Goal: Task Accomplishment & Management: Manage account settings

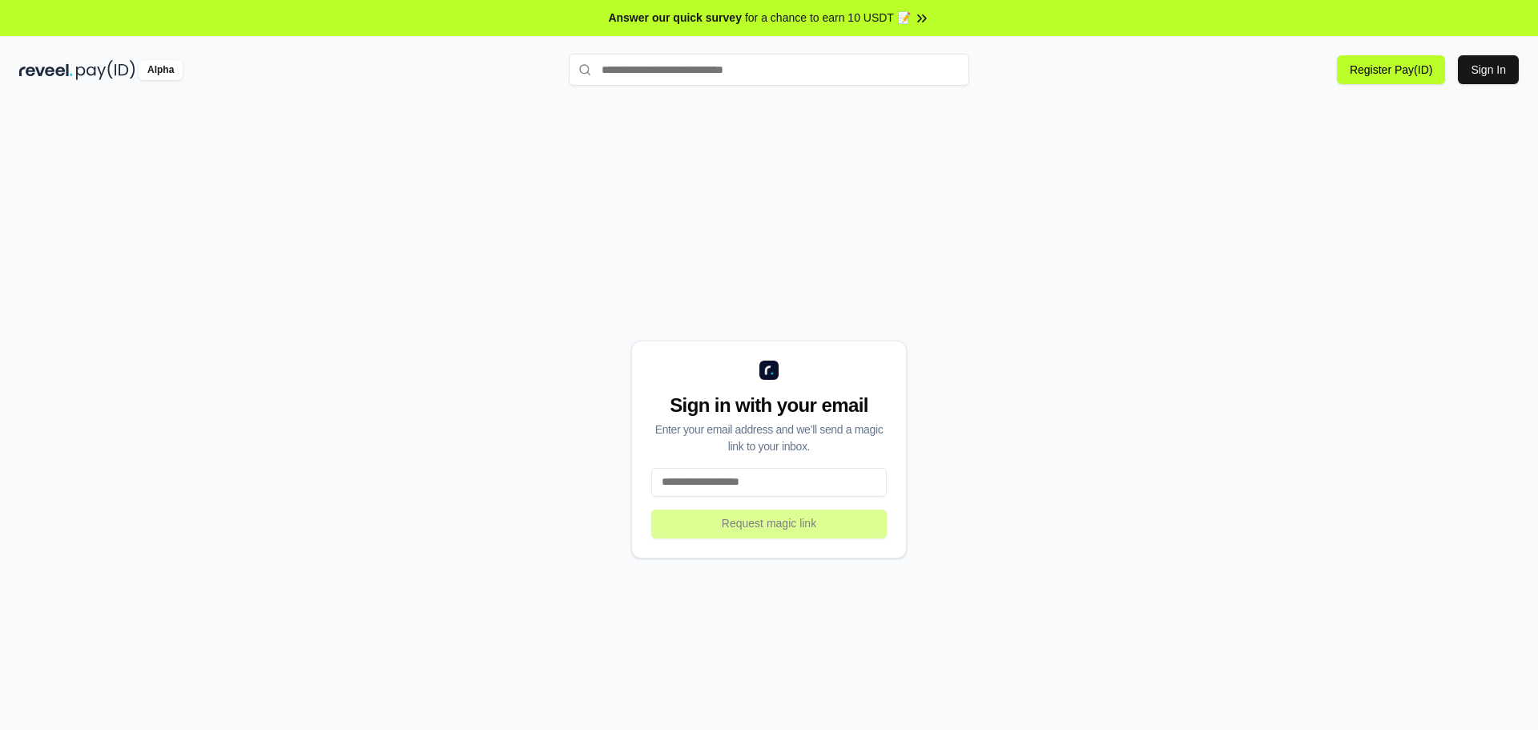
click at [734, 481] on input at bounding box center [768, 482] width 235 height 29
click at [740, 485] on input at bounding box center [768, 482] width 235 height 29
type input "**********"
click at [747, 521] on button "Request magic link" at bounding box center [768, 523] width 235 height 29
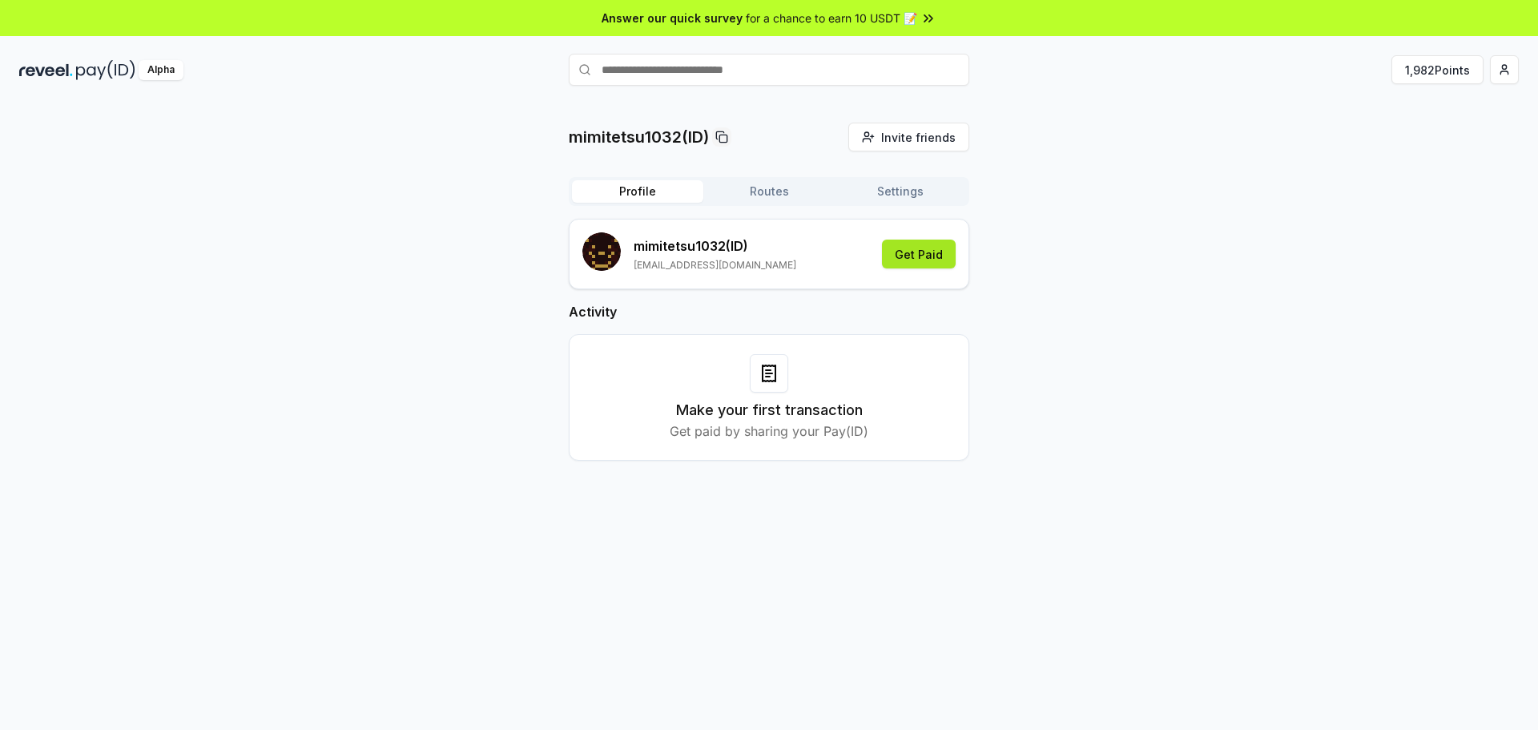
click at [931, 251] on button "Get Paid" at bounding box center [919, 253] width 74 height 29
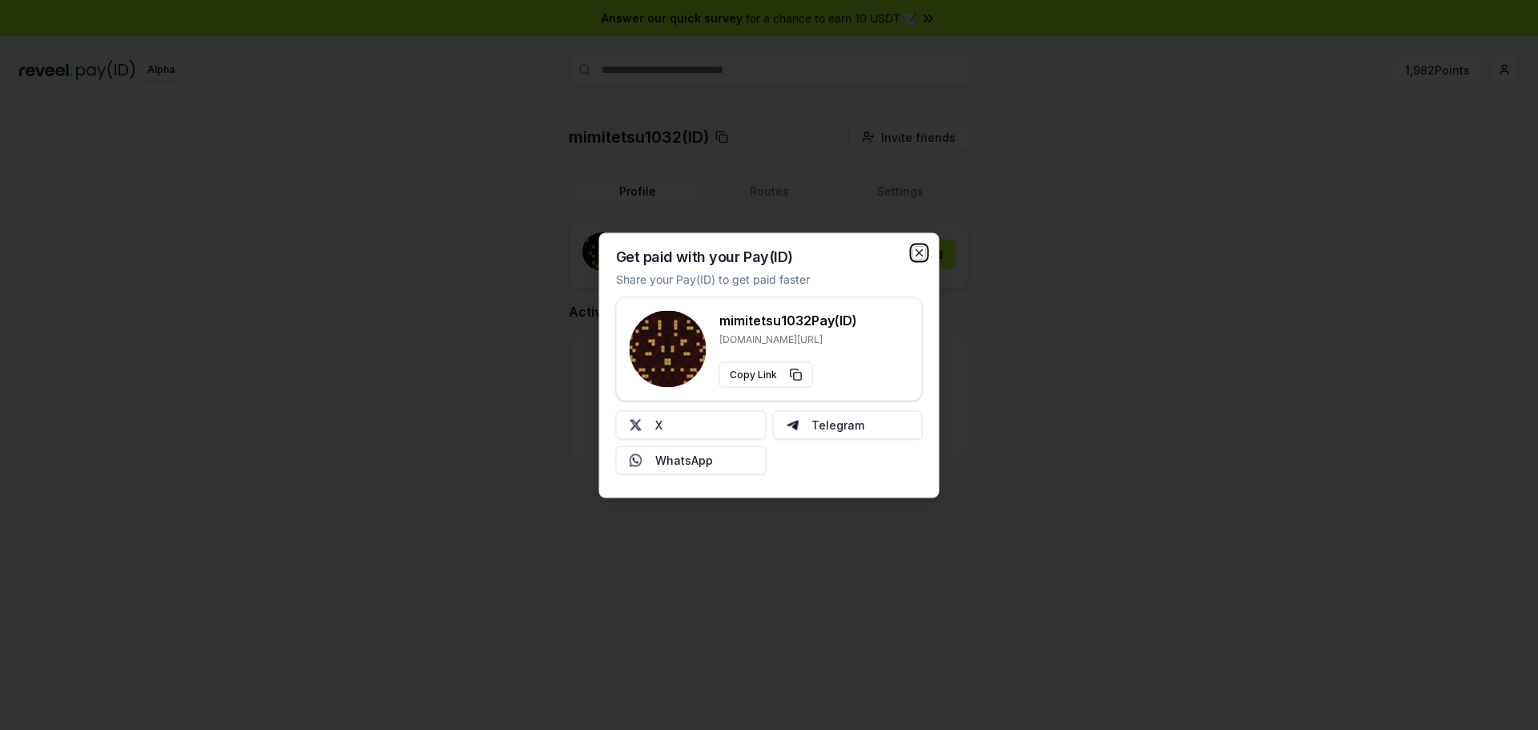
click at [921, 253] on icon "button" at bounding box center [919, 252] width 13 height 13
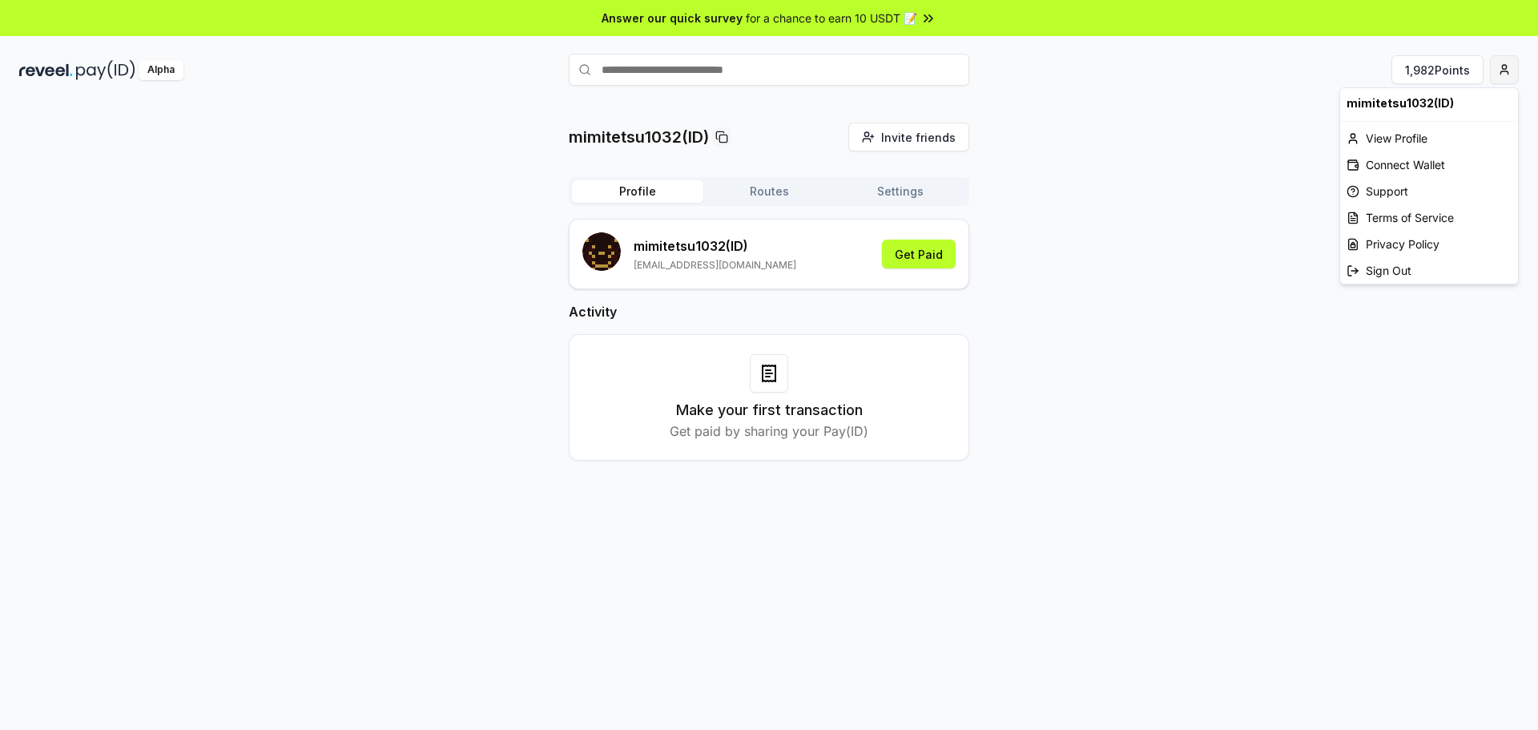
click at [1497, 61] on html "Answer our quick survey for a chance to earn 10 USDT 📝 Alpha 1,982 Points mimit…" at bounding box center [769, 365] width 1538 height 730
click at [1387, 162] on div "Connect Wallet" at bounding box center [1429, 164] width 178 height 26
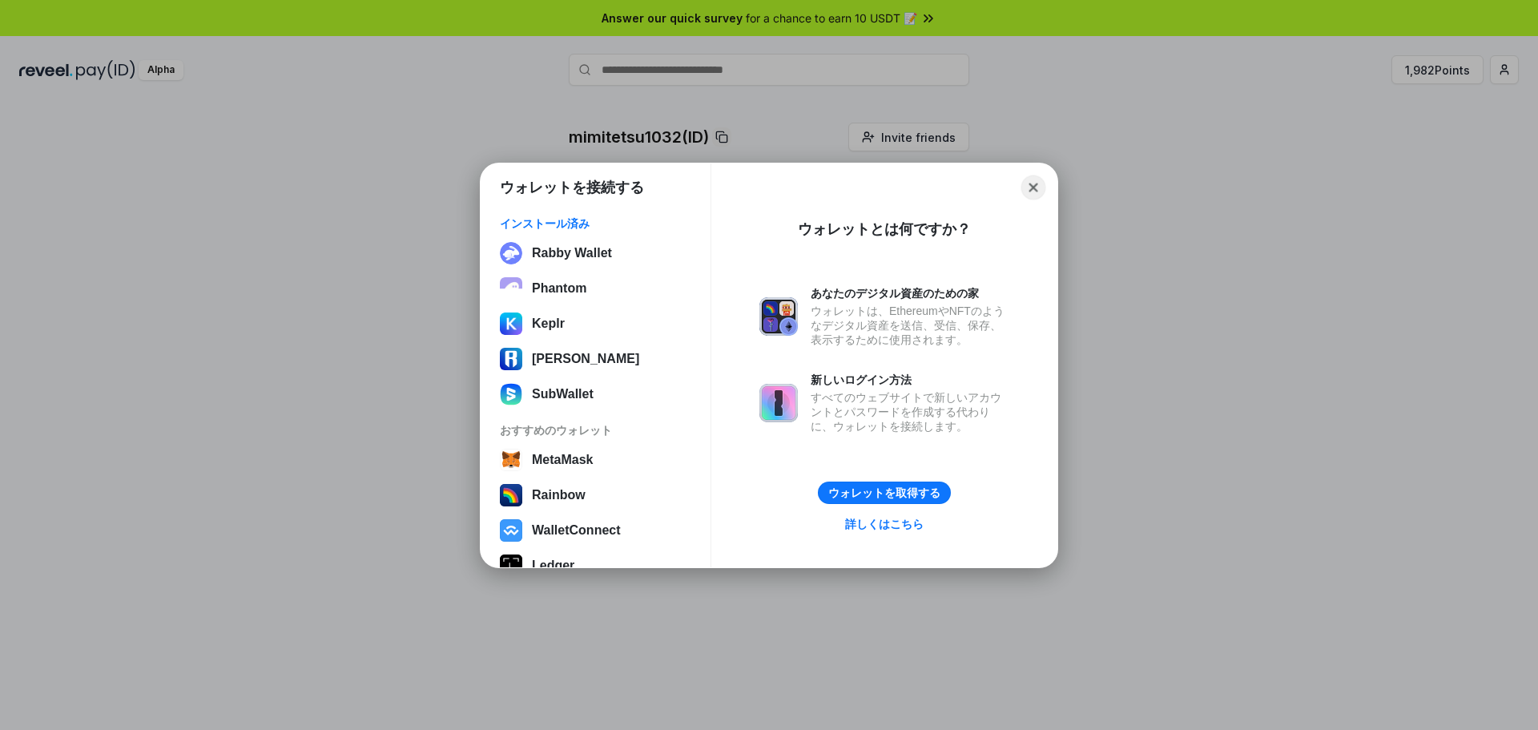
click at [1031, 186] on button "Close" at bounding box center [1033, 187] width 25 height 25
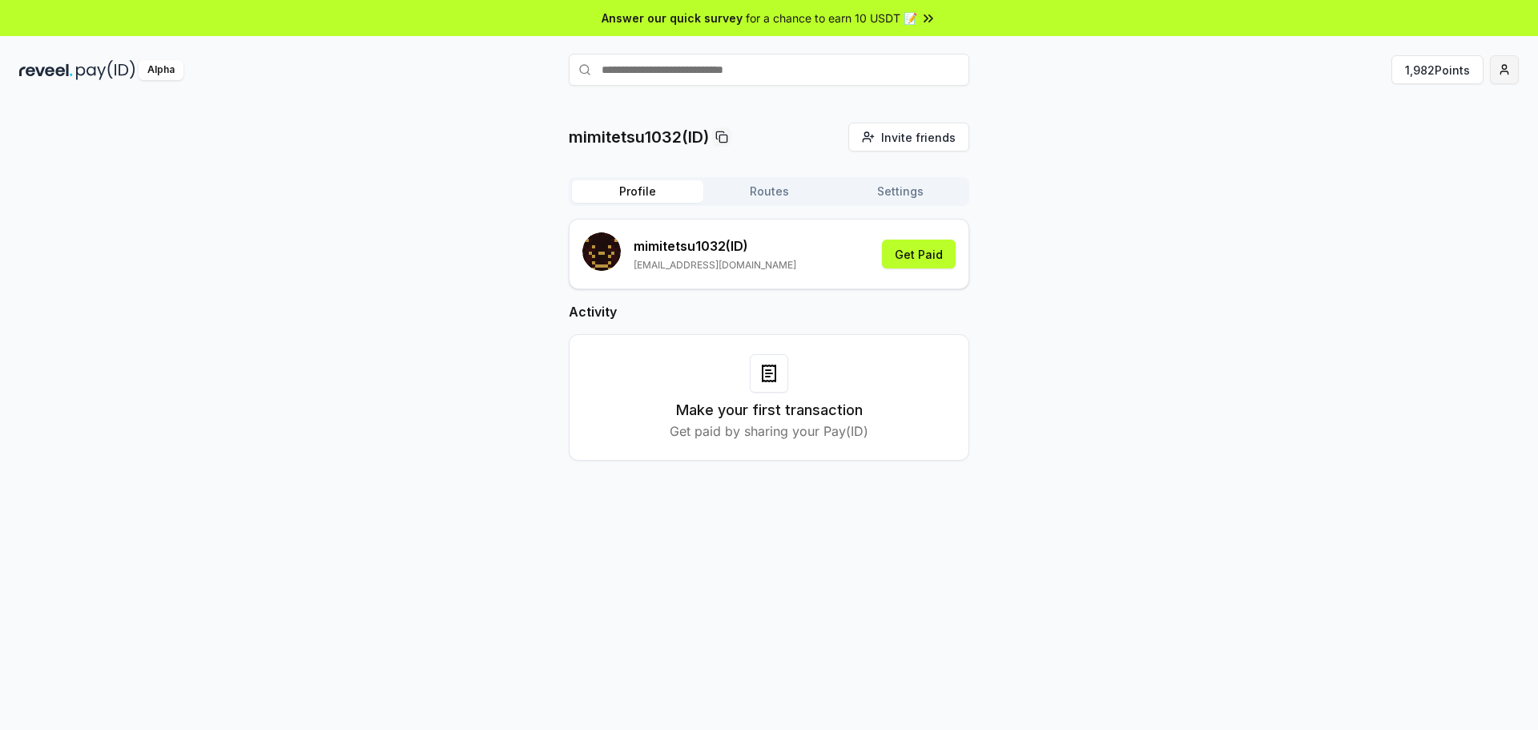
click at [1495, 74] on html "Answer our quick survey for a chance to earn 10 USDT 📝 Alpha 1,982 Points mimit…" at bounding box center [769, 365] width 1538 height 730
click at [1389, 146] on div "View Profile" at bounding box center [1429, 138] width 178 height 26
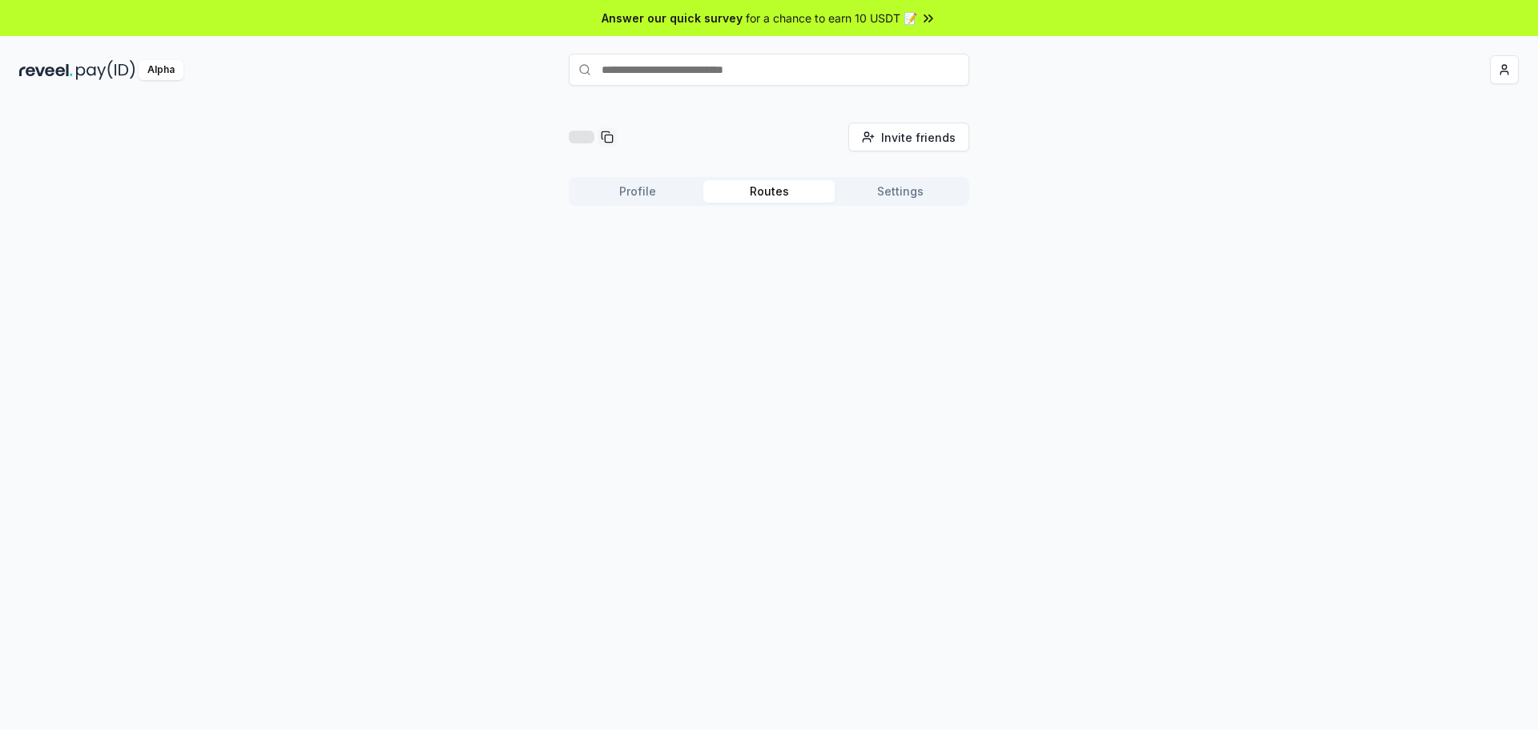
click at [775, 193] on button "Routes" at bounding box center [768, 191] width 131 height 22
click at [889, 191] on button "Settings" at bounding box center [900, 191] width 131 height 22
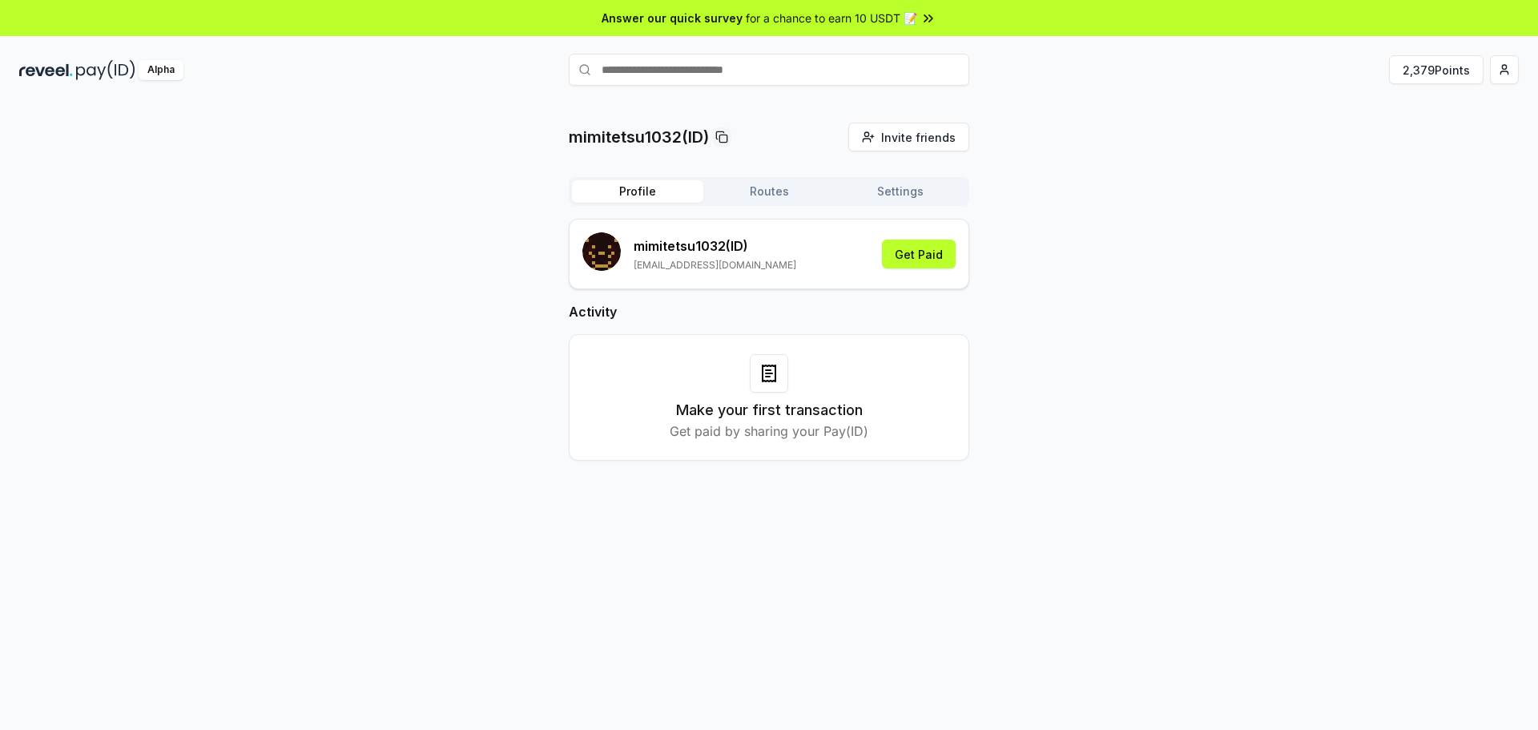
click at [649, 192] on button "Profile" at bounding box center [637, 191] width 131 height 22
click at [742, 245] on p "mimitetsu1032 (ID)" at bounding box center [714, 245] width 163 height 19
click at [605, 255] on rect "submit" at bounding box center [606, 256] width 3 height 3
click at [766, 383] on div at bounding box center [769, 373] width 38 height 38
click at [786, 256] on div "mimitetsu1032 (ID) [EMAIL_ADDRESS][DOMAIN_NAME] Get Paid" at bounding box center [768, 253] width 373 height 43
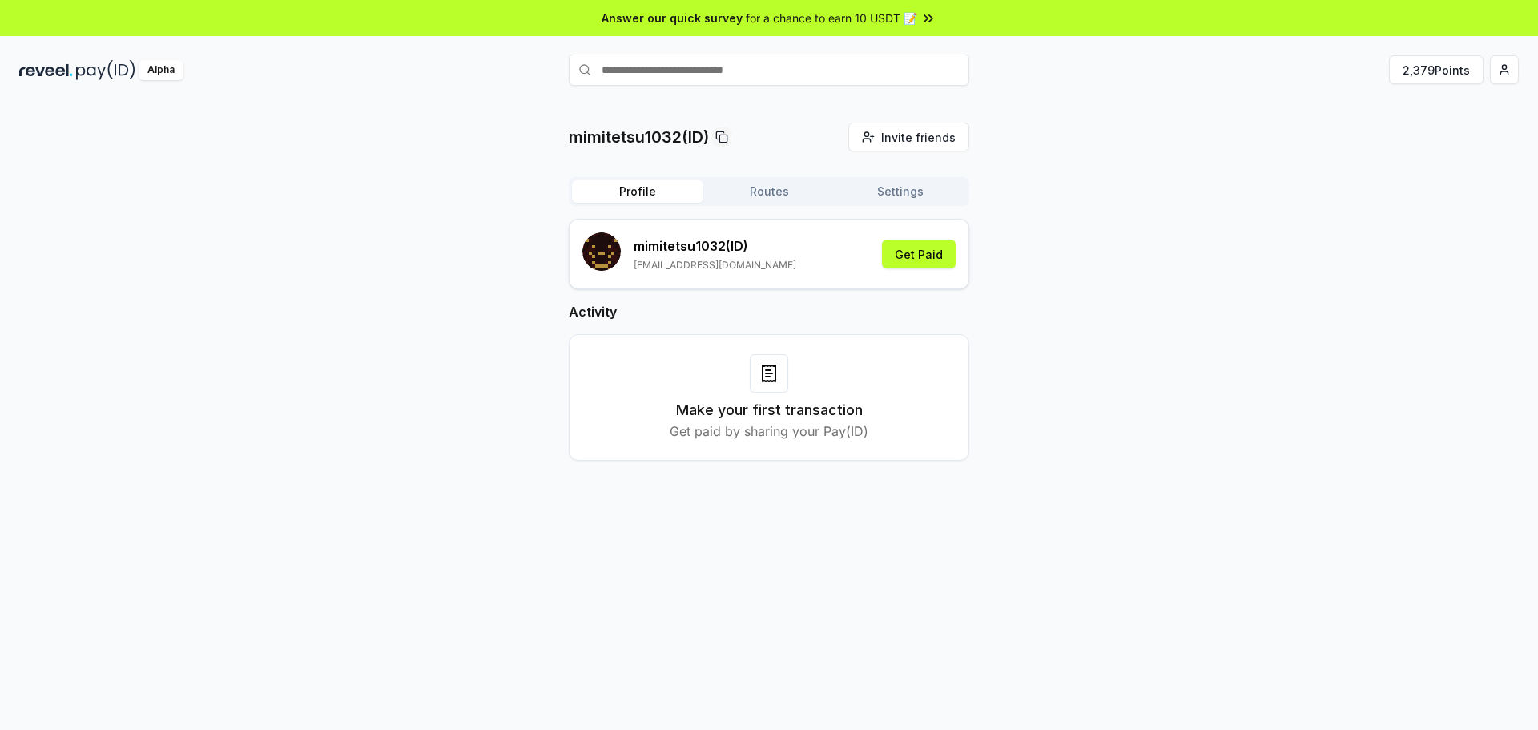
click at [83, 58] on div "Alpha 2,379 Points" at bounding box center [769, 70] width 1538 height 42
click at [100, 65] on img at bounding box center [105, 70] width 59 height 20
click at [161, 76] on div "Alpha" at bounding box center [161, 70] width 45 height 20
